Goal: Task Accomplishment & Management: Manage account settings

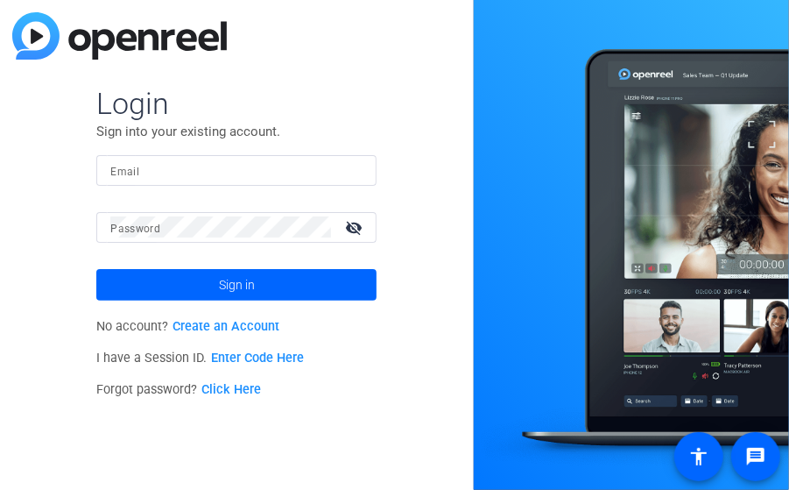
click at [235, 177] on input "Email" at bounding box center [236, 169] width 252 height 21
type input "[EMAIL_ADDRESS][DOMAIN_NAME]"
click at [96, 269] on button "Sign in" at bounding box center [236, 285] width 280 height 32
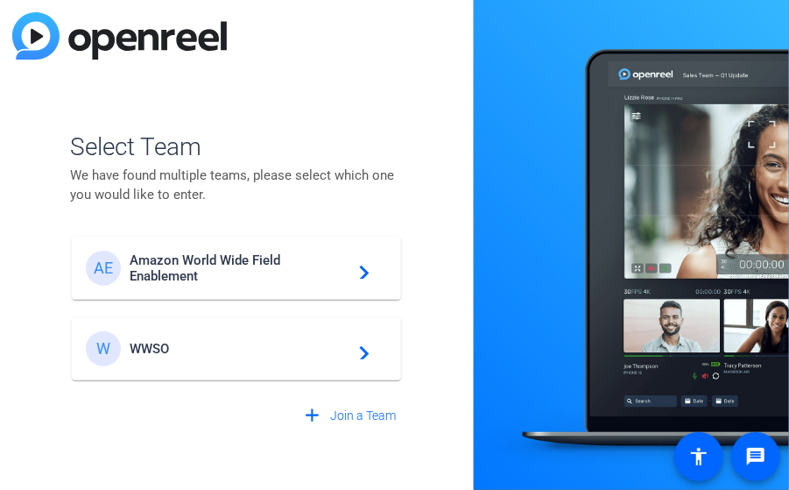
click at [208, 347] on span "WWSO" at bounding box center [239, 349] width 219 height 16
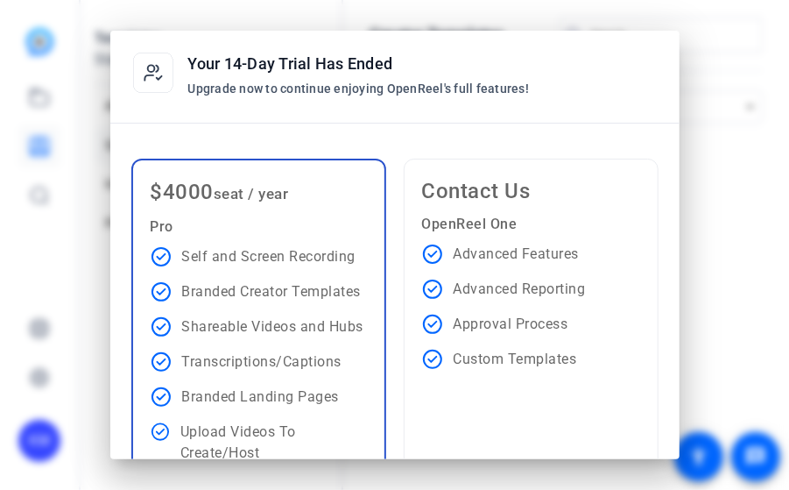
click at [699, 27] on div at bounding box center [394, 245] width 789 height 490
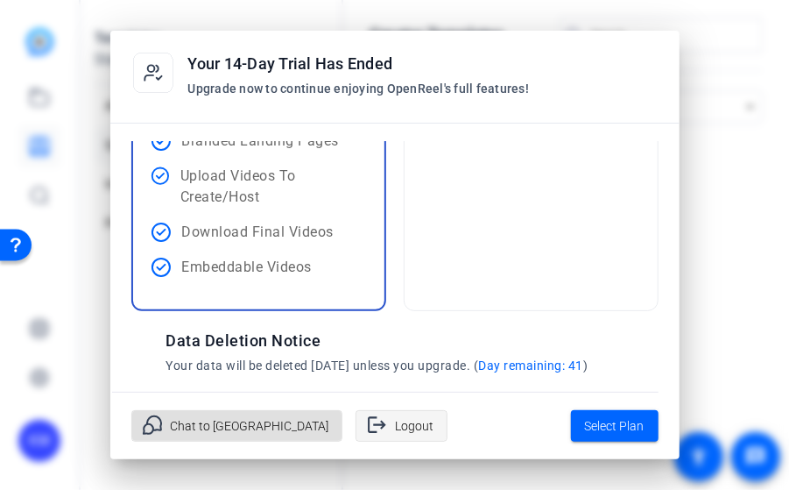
click at [395, 423] on span "Logout" at bounding box center [414, 425] width 39 height 33
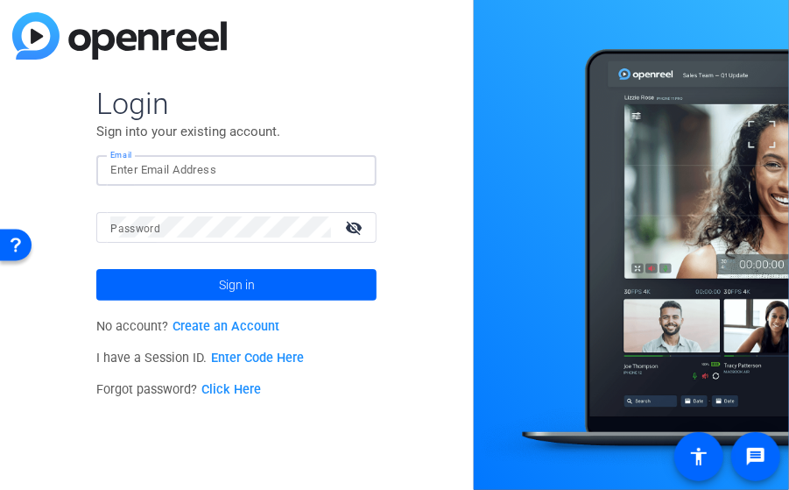
click at [267, 171] on input "Email" at bounding box center [236, 169] width 252 height 21
type input "[EMAIL_ADDRESS][DOMAIN_NAME]"
click at [96, 269] on button "Sign in" at bounding box center [236, 285] width 280 height 32
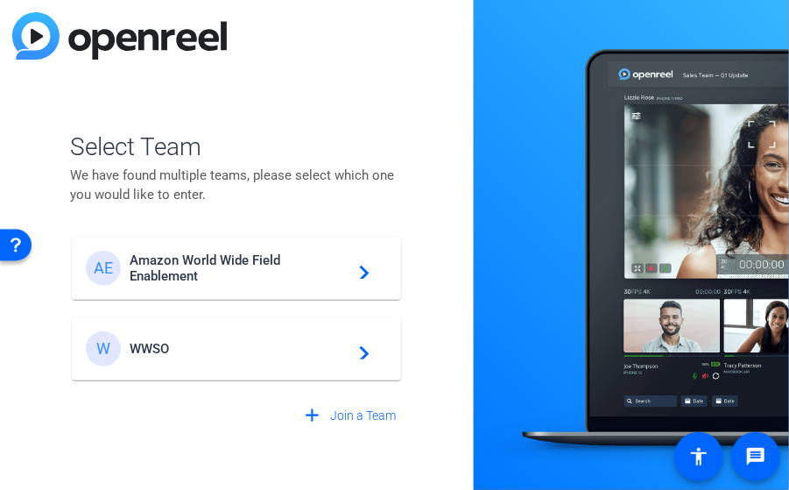
click at [268, 275] on span "Amazon World Wide Field Enablement" at bounding box center [239, 268] width 219 height 32
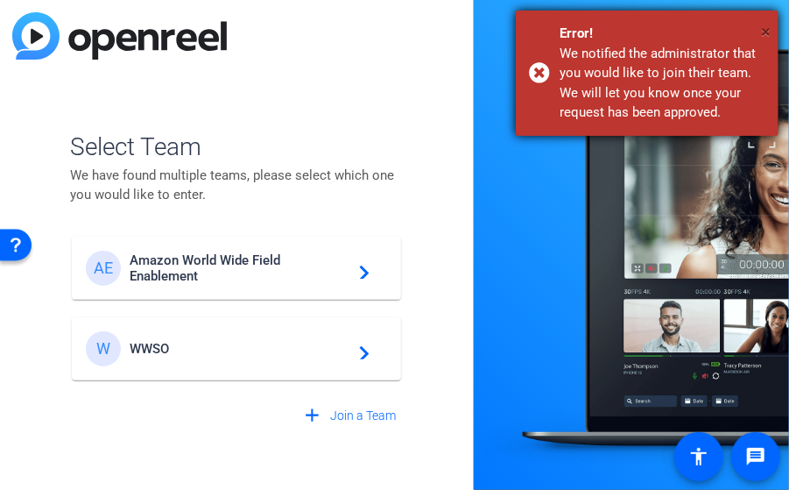
click at [769, 31] on span "×" at bounding box center [766, 31] width 10 height 21
